Goal: Find specific fact: Find specific page/section

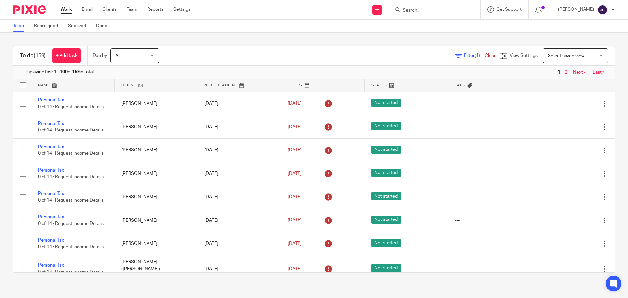
click at [430, 11] on input "Search" at bounding box center [431, 11] width 59 height 6
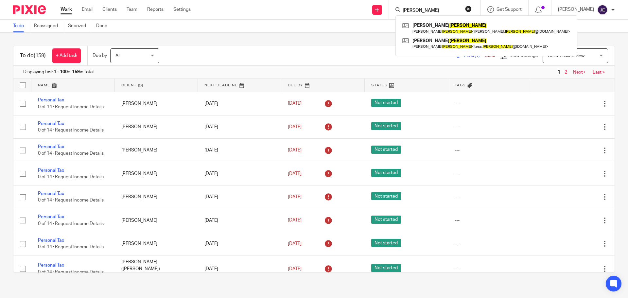
type input "pisani"
click button "submit" at bounding box center [0, 0] width 0 height 0
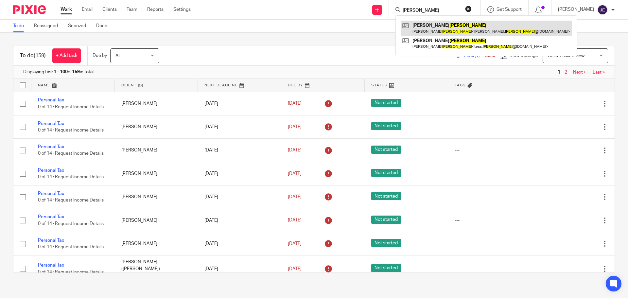
click at [451, 32] on link at bounding box center [487, 28] width 172 height 15
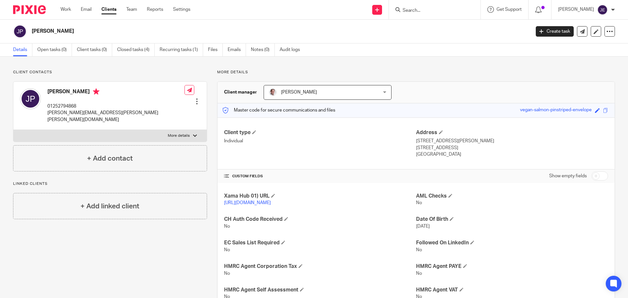
drag, startPoint x: 0, startPoint y: 0, endPoint x: 435, endPoint y: 13, distance: 434.8
click at [435, 13] on input "Search" at bounding box center [431, 11] width 59 height 6
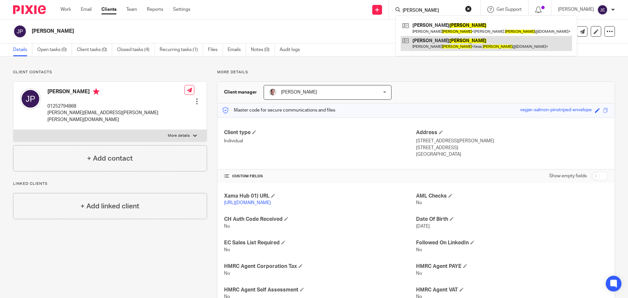
type input "[PERSON_NAME]"
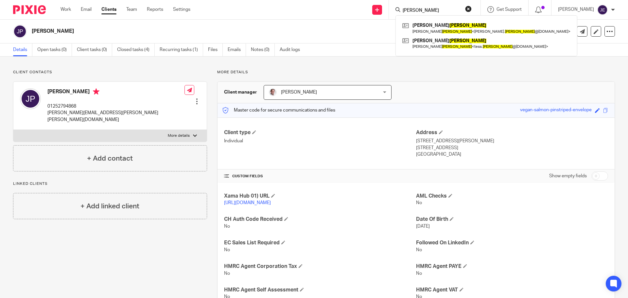
drag, startPoint x: 452, startPoint y: 150, endPoint x: 459, endPoint y: 149, distance: 6.6
click at [459, 149] on p "Farnham , Surrey, GU10 3HP" at bounding box center [512, 148] width 192 height 7
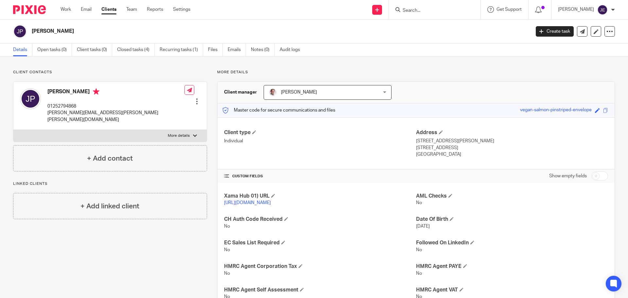
drag, startPoint x: 450, startPoint y: 148, endPoint x: 472, endPoint y: 148, distance: 21.3
click at [472, 148] on p "Farnham , Surrey, GU10 3HP" at bounding box center [512, 148] width 192 height 7
copy p "GU10 3HP"
drag, startPoint x: 34, startPoint y: 28, endPoint x: 66, endPoint y: 28, distance: 32.4
click at [66, 28] on h2 "[PERSON_NAME]" at bounding box center [230, 31] width 396 height 7
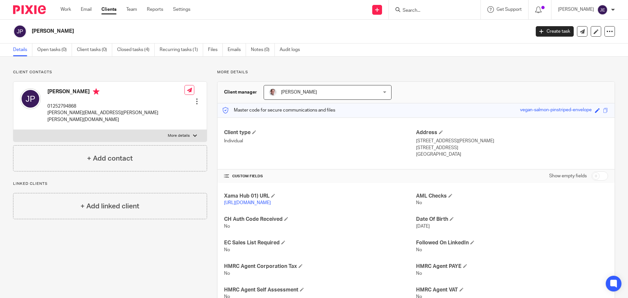
drag, startPoint x: 32, startPoint y: 28, endPoint x: 77, endPoint y: 28, distance: 45.2
click at [77, 28] on h2 "[PERSON_NAME]" at bounding box center [230, 31] width 396 height 7
copy h2 "[PERSON_NAME]"
click at [429, 11] on input "Search" at bounding box center [431, 11] width 59 height 6
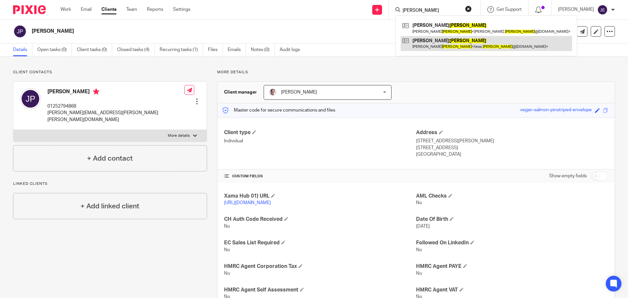
type input "pisani"
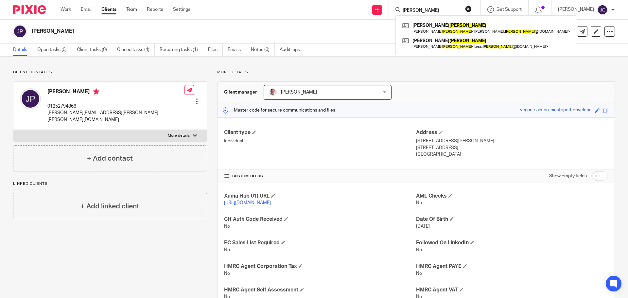
click at [472, 10] on button "reset" at bounding box center [468, 9] width 7 height 7
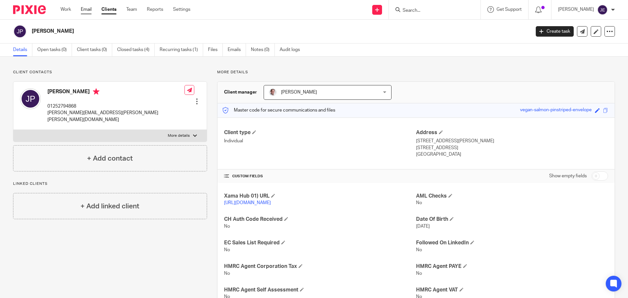
click at [88, 9] on link "Email" at bounding box center [86, 9] width 11 height 7
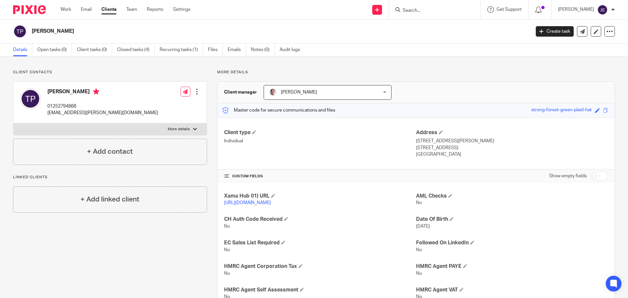
drag, startPoint x: 53, startPoint y: 33, endPoint x: 27, endPoint y: 32, distance: 26.2
click at [27, 32] on div "Therese Pisani" at bounding box center [269, 32] width 513 height 14
copy div "[PERSON_NAME]"
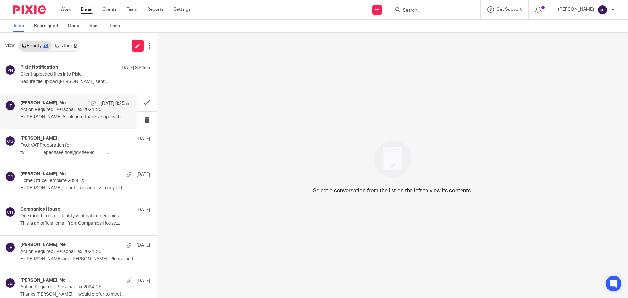
scroll to position [131, 0]
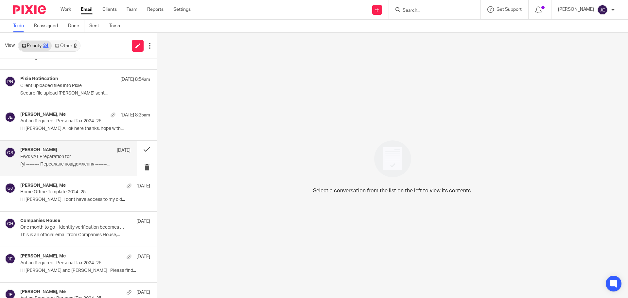
click at [64, 142] on div "[PERSON_NAME] [DATE] Fwd: VAT Preparation for fyi -------- Переслане повідомлен…" at bounding box center [68, 158] width 137 height 35
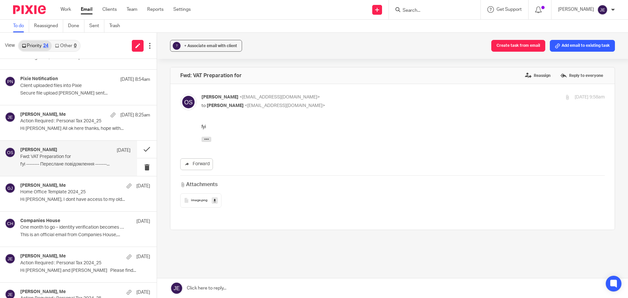
scroll to position [0, 0]
click at [208, 140] on icon "button" at bounding box center [206, 139] width 5 height 5
